Goal: Task Accomplishment & Management: Manage account settings

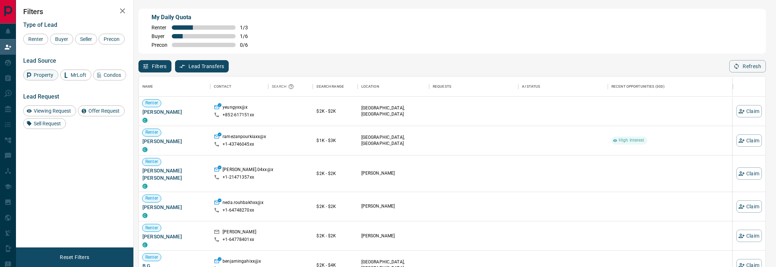
scroll to position [202, 627]
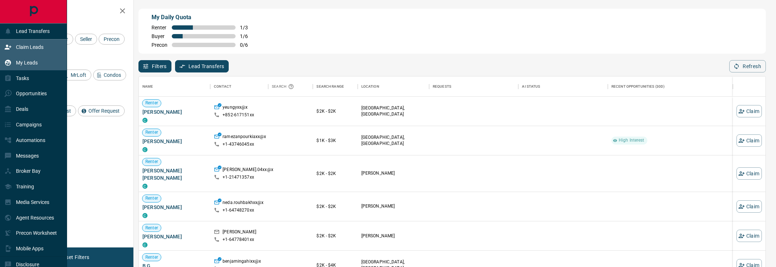
click at [27, 65] on p "My Leads" at bounding box center [27, 63] width 22 height 6
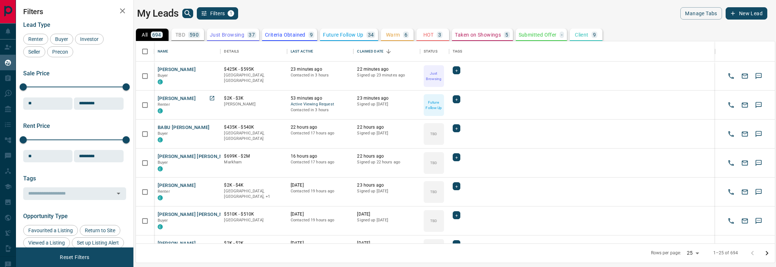
scroll to position [202, 639]
click at [188, 100] on button "[PERSON_NAME]" at bounding box center [177, 98] width 38 height 7
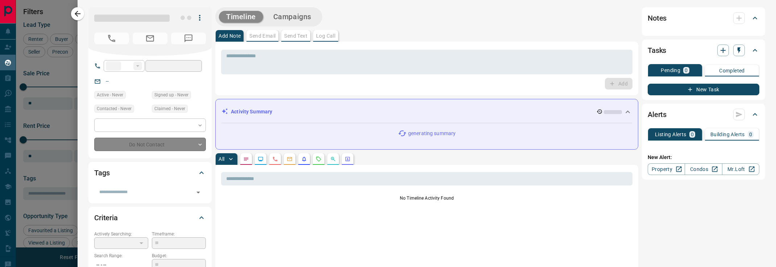
type input "**"
type input "**********"
type input "*"
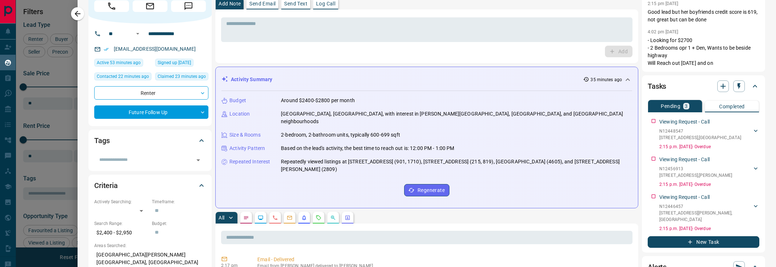
scroll to position [0, 0]
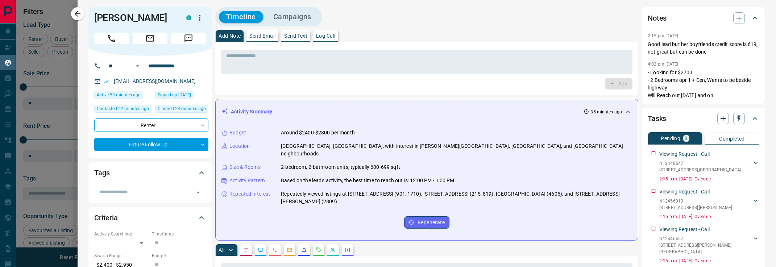
click at [327, 19] on div "Timeline Campaigns" at bounding box center [426, 16] width 423 height 19
click at [332, 35] on p "Log Call" at bounding box center [325, 35] width 19 height 5
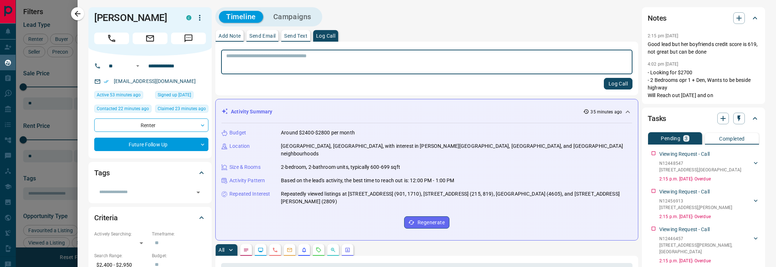
click at [339, 92] on div "* ​ Log Call" at bounding box center [426, 69] width 423 height 54
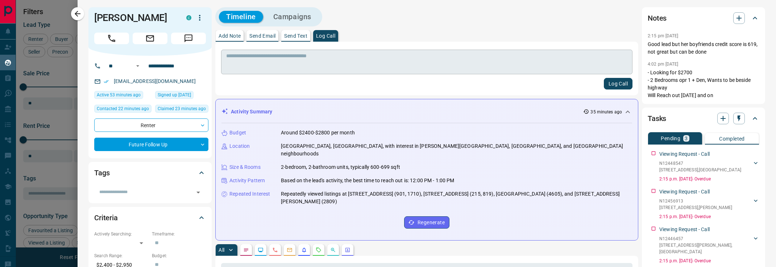
click at [322, 61] on textarea at bounding box center [426, 62] width 401 height 18
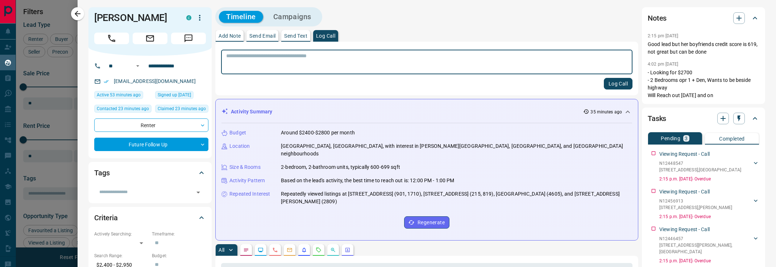
click at [331, 59] on textarea at bounding box center [426, 62] width 401 height 18
click at [293, 55] on textarea at bounding box center [426, 62] width 401 height 18
click at [366, 86] on div "Log Call" at bounding box center [427, 84] width 412 height 12
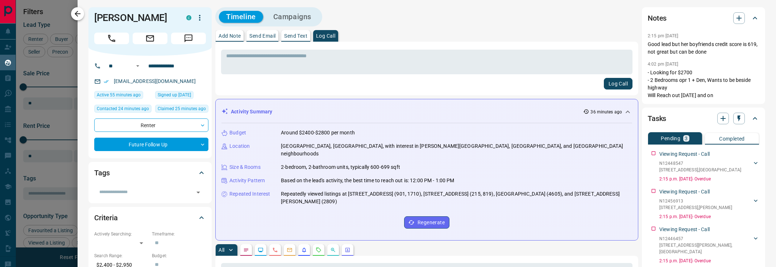
click at [78, 16] on icon "button" at bounding box center [77, 13] width 9 height 9
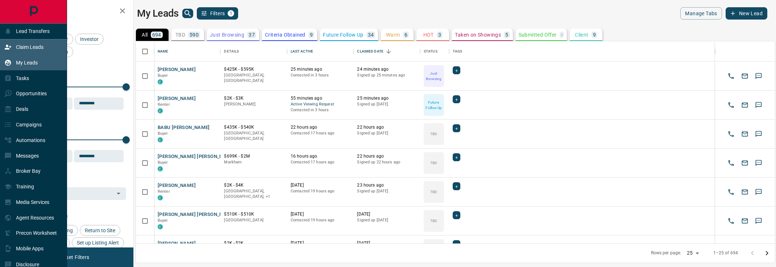
click at [12, 43] on div "Claim Leads" at bounding box center [23, 47] width 39 height 12
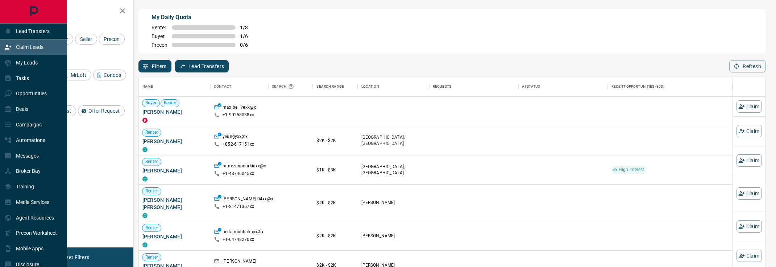
scroll to position [202, 627]
